Goal: Task Accomplishment & Management: Manage account settings

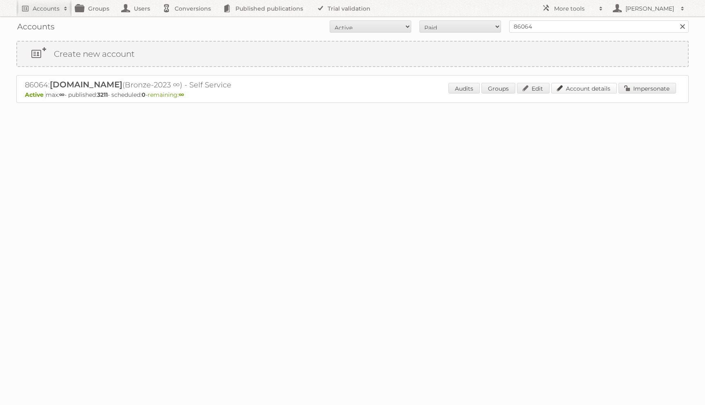
click at [570, 85] on link "Account details" at bounding box center [585, 88] width 66 height 11
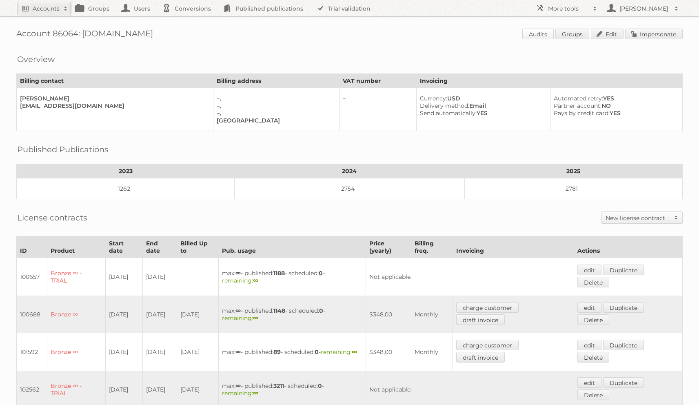
click at [527, 33] on link "Audits" at bounding box center [538, 34] width 31 height 11
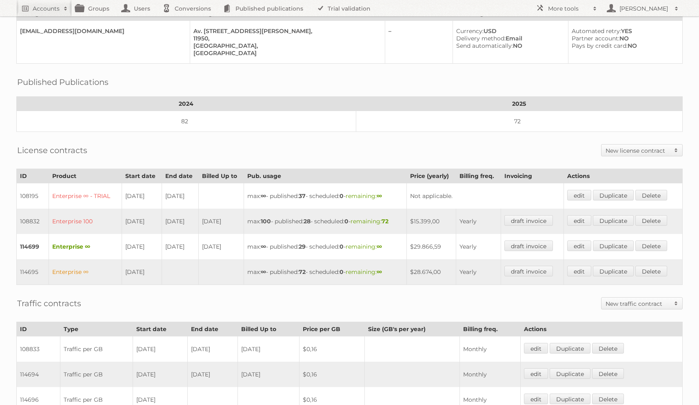
scroll to position [100, 0]
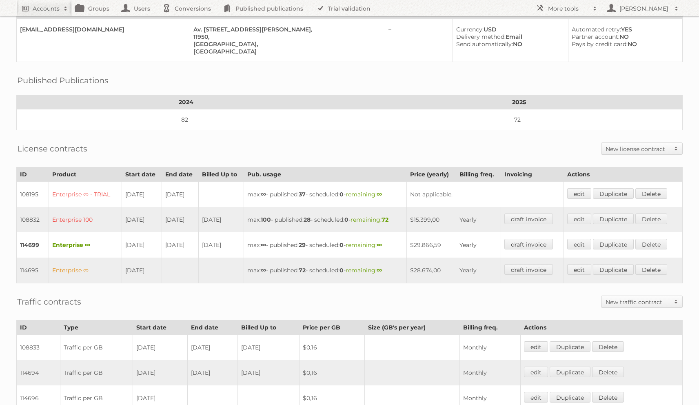
drag, startPoint x: 462, startPoint y: 238, endPoint x: 423, endPoint y: 240, distance: 38.8
click at [423, 240] on td "$29.866,59" at bounding box center [431, 244] width 49 height 25
copy td "$29.866,59"
click at [434, 240] on td "$29.866,59" at bounding box center [431, 244] width 49 height 25
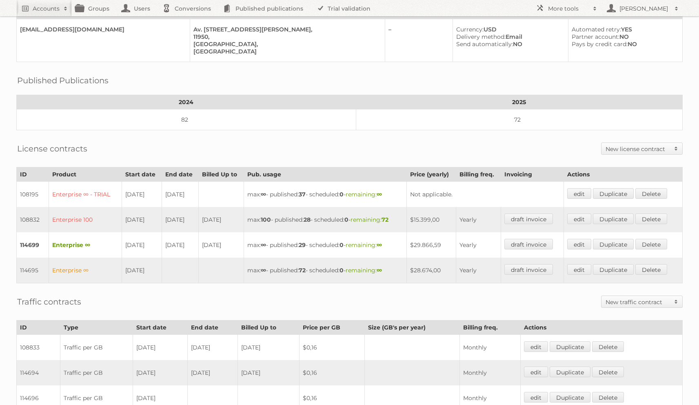
click at [434, 240] on td "$29.866,59" at bounding box center [431, 244] width 49 height 25
copy tr "$29.866,59"
click at [580, 214] on link "edit" at bounding box center [579, 219] width 24 height 11
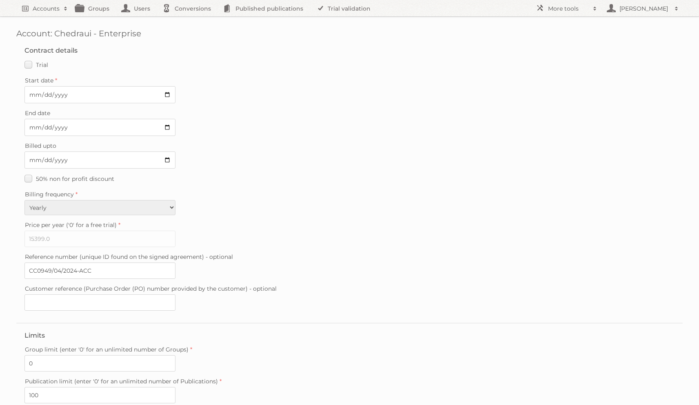
scroll to position [117, 0]
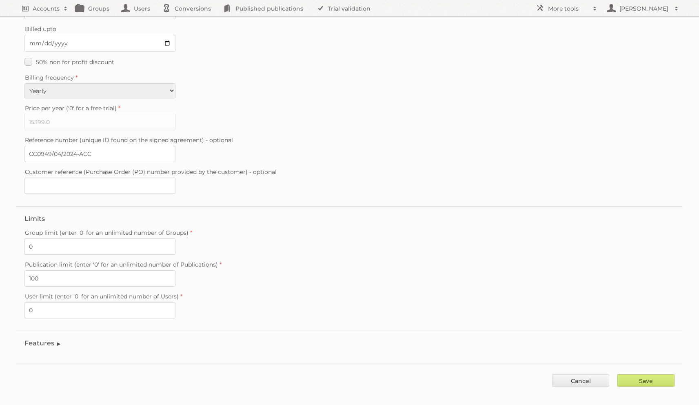
click at [43, 339] on legend "Features" at bounding box center [42, 343] width 37 height 8
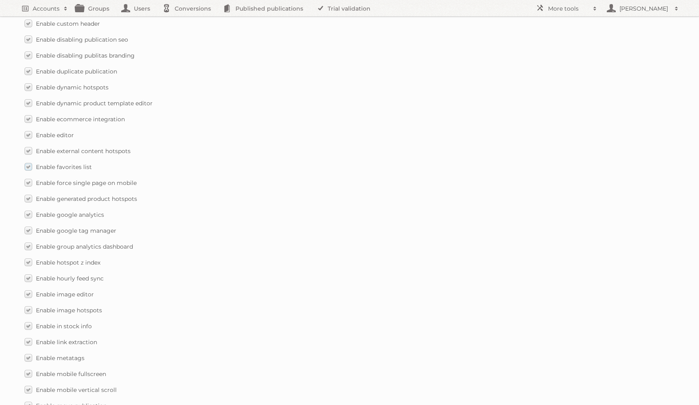
scroll to position [631, 0]
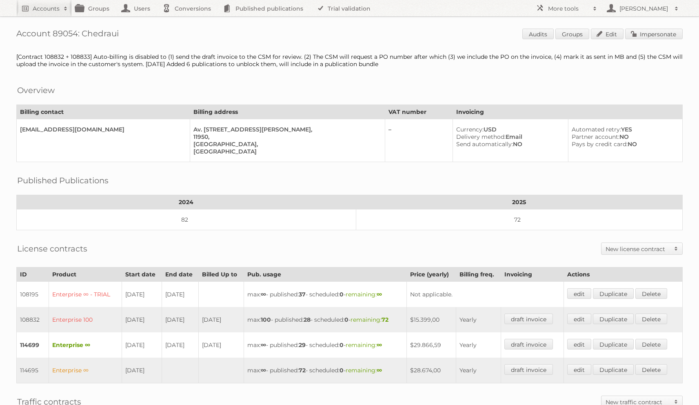
scroll to position [100, 0]
